Goal: Check status: Check status

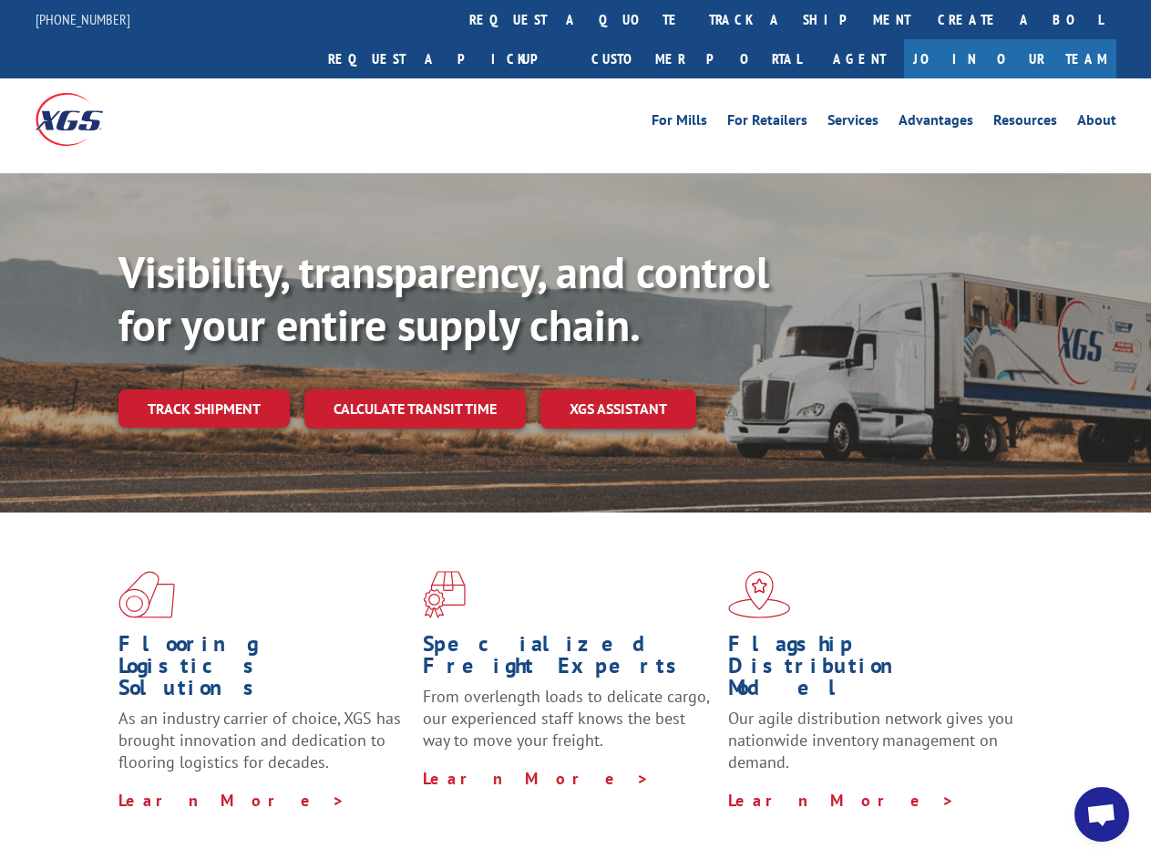
click at [575, 429] on div "Visibility, transparency, and control for your entire supply chain. Track shipm…" at bounding box center [634, 373] width 1033 height 254
click at [695, 19] on link "track a shipment" at bounding box center [809, 19] width 229 height 39
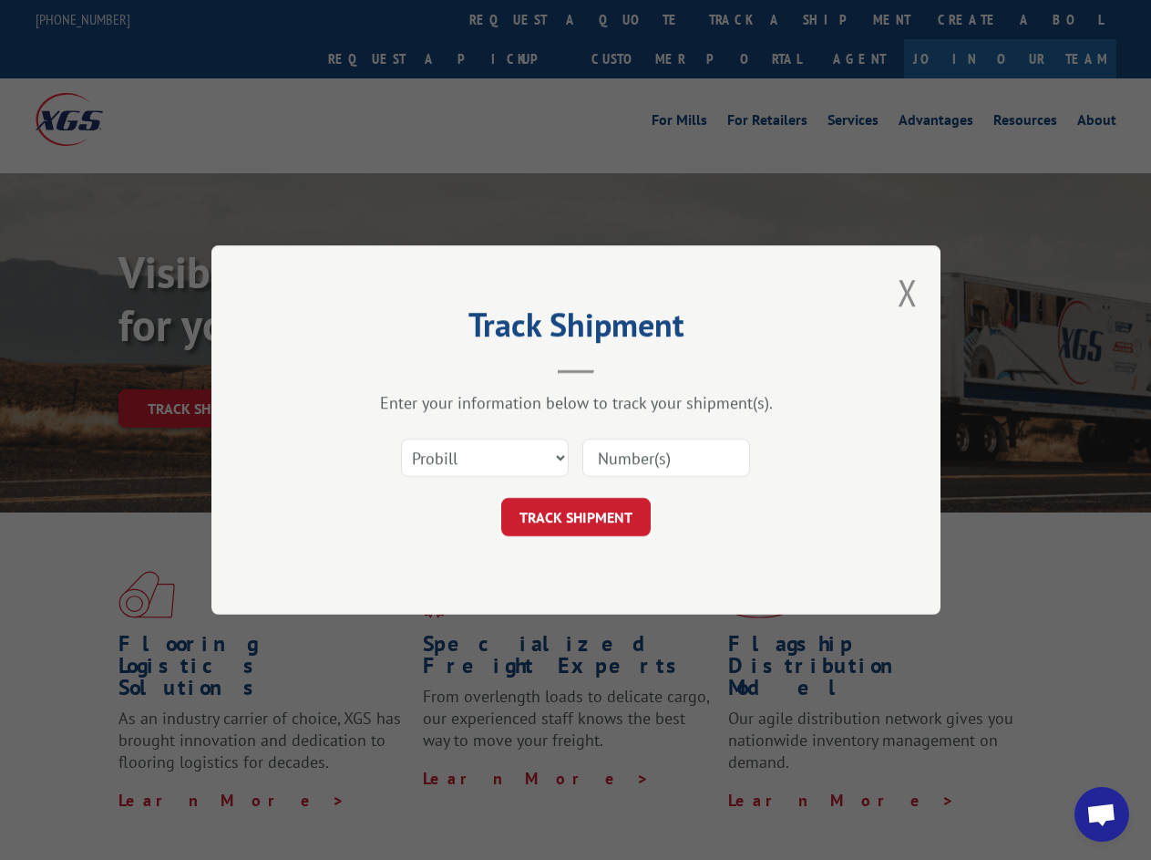
click at [636, 19] on div "Track Shipment Enter your information below to track your shipment(s). Select c…" at bounding box center [575, 430] width 1151 height 860
click at [750, 19] on div "Track Shipment Enter your information below to track your shipment(s). Select c…" at bounding box center [575, 430] width 1151 height 860
click at [203, 368] on div "Track Shipment Enter your information below to track your shipment(s). Select c…" at bounding box center [575, 430] width 1151 height 860
click at [414, 368] on header "Track Shipment" at bounding box center [576, 343] width 547 height 62
click at [619, 368] on header "Track Shipment" at bounding box center [576, 343] width 547 height 62
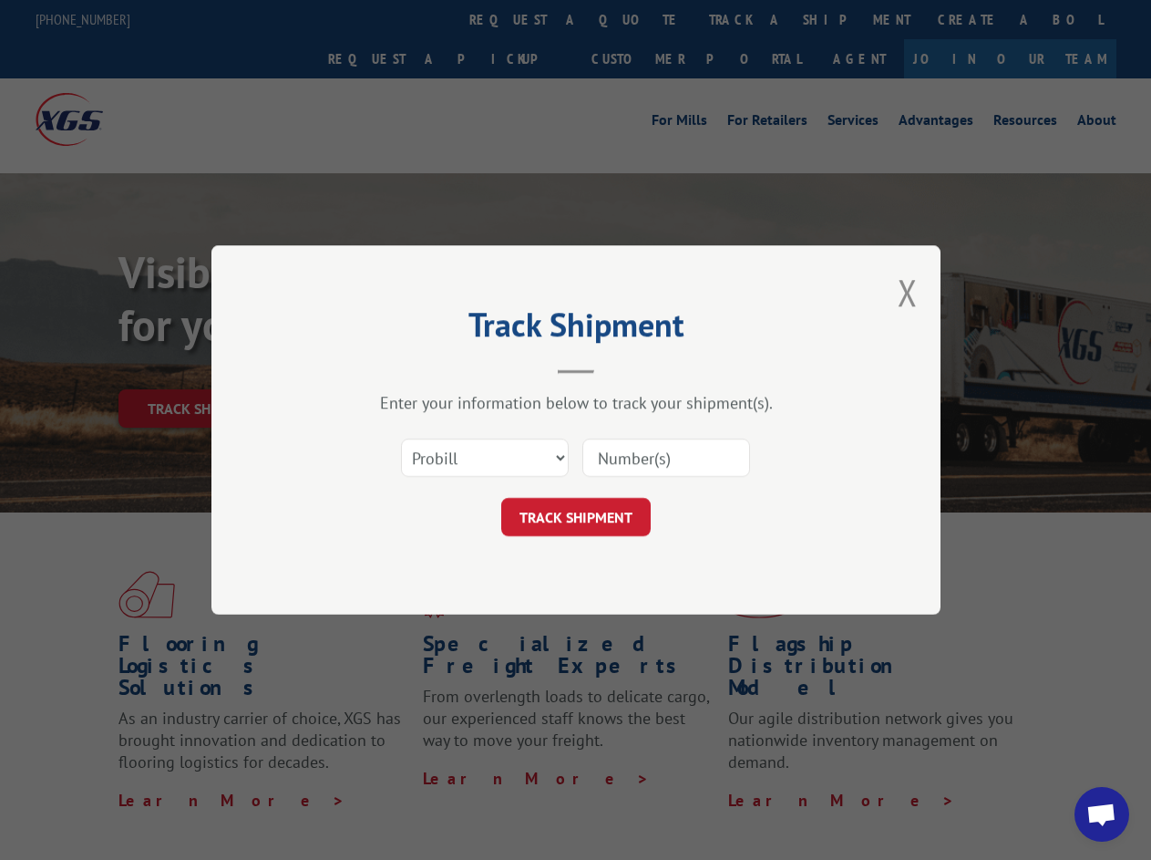
click at [1102, 814] on span "Open chat" at bounding box center [1102, 816] width 30 height 26
